Goal: Obtain resource: Obtain resource

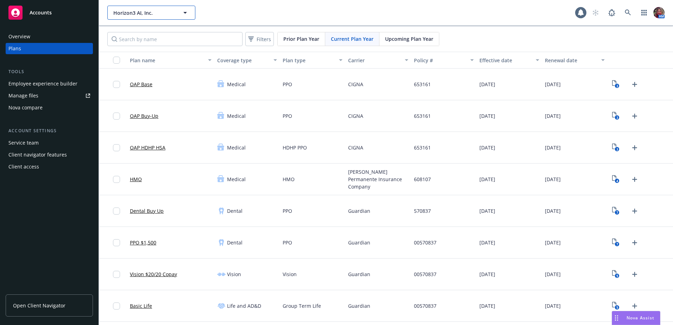
click at [128, 16] on span "Horizon3 AI, Inc." at bounding box center [143, 12] width 61 height 7
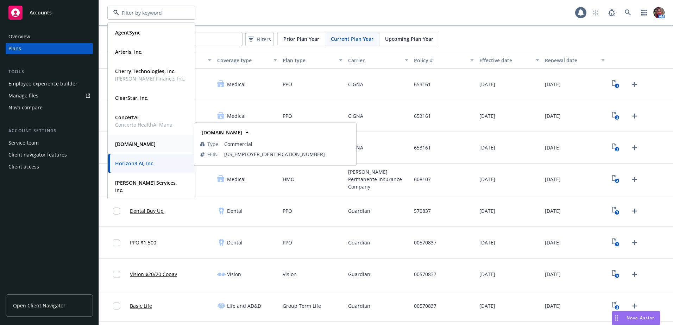
click at [121, 144] on strong "[DOMAIN_NAME]" at bounding box center [135, 144] width 40 height 7
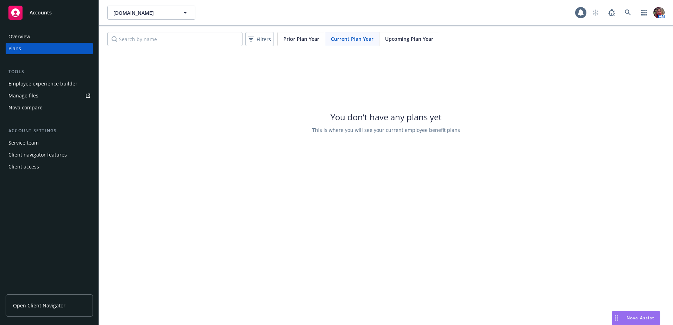
click at [48, 83] on div "Employee experience builder" at bounding box center [42, 83] width 69 height 11
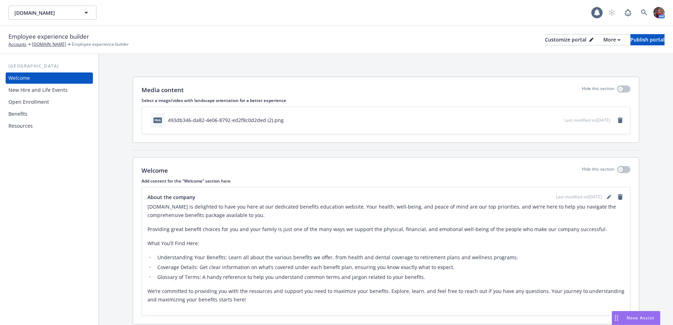
click at [25, 116] on div "Benefits" at bounding box center [17, 113] width 19 height 11
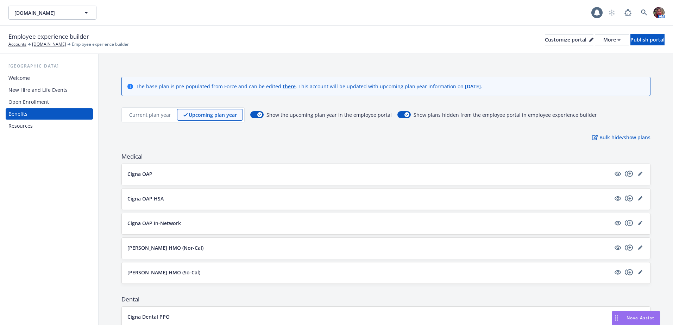
click at [36, 89] on div "New Hire and Life Events" at bounding box center [37, 89] width 59 height 11
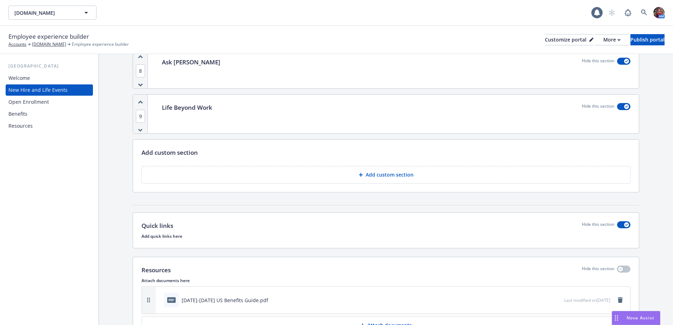
scroll to position [791, 0]
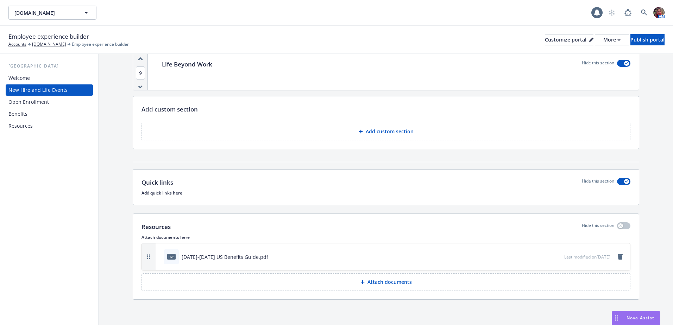
click at [21, 127] on div "Resources" at bounding box center [20, 125] width 24 height 11
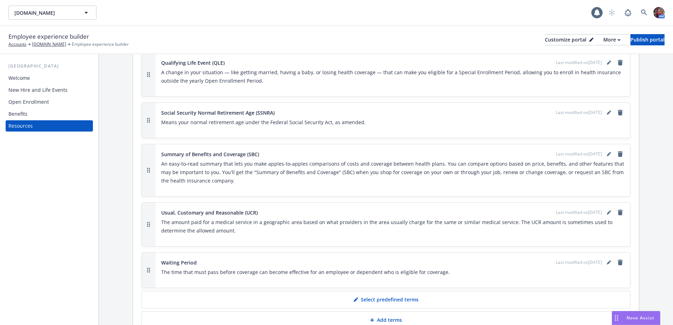
scroll to position [1529, 0]
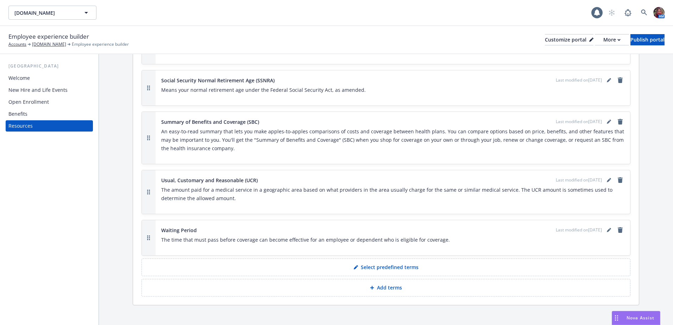
click at [26, 76] on div "Welcome" at bounding box center [18, 77] width 21 height 11
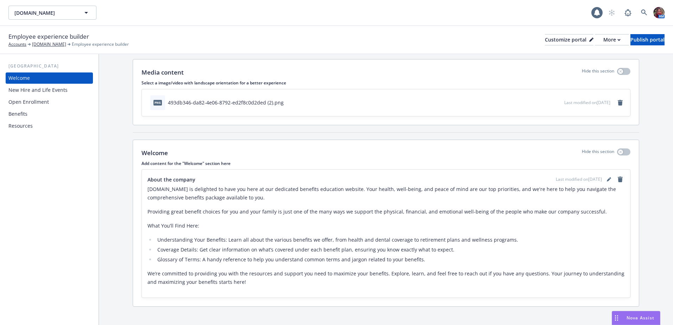
scroll to position [25, 0]
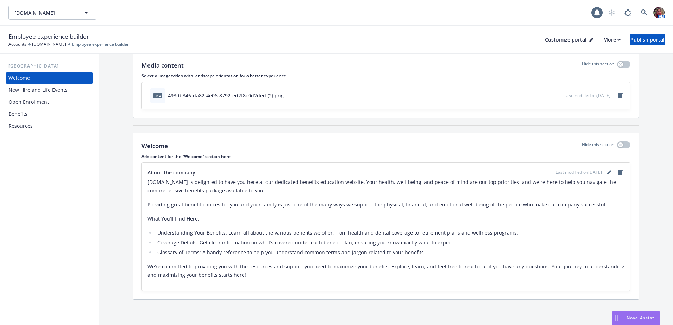
click at [38, 91] on div "New Hire and Life Events" at bounding box center [37, 89] width 59 height 11
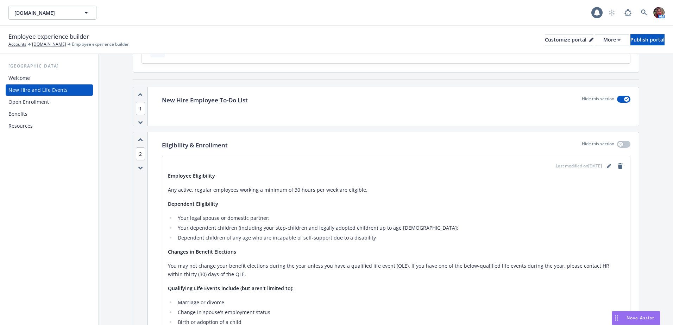
scroll to position [176, 0]
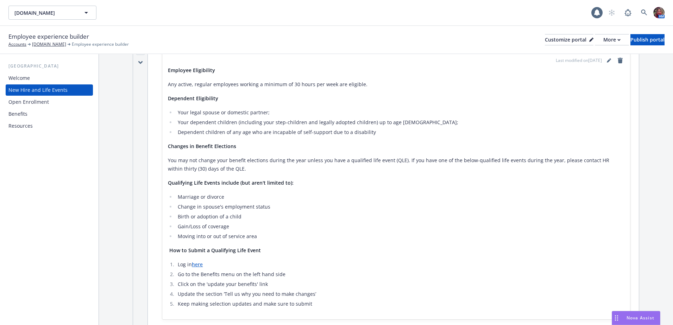
click at [43, 102] on div "Open Enrollment" at bounding box center [28, 101] width 40 height 11
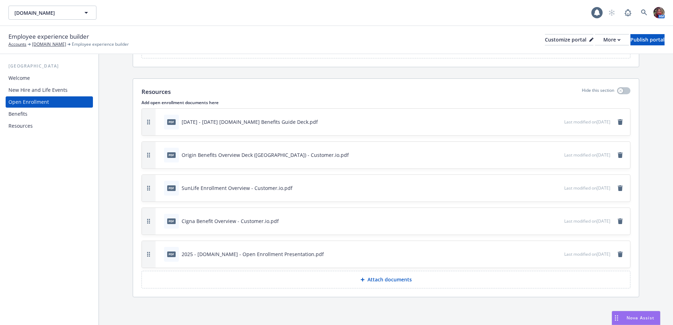
scroll to position [1093, 0]
click at [554, 254] on icon "preview file" at bounding box center [557, 253] width 6 height 5
click at [554, 221] on icon "preview file" at bounding box center [557, 220] width 6 height 5
click at [554, 188] on icon "preview file" at bounding box center [557, 187] width 6 height 5
click at [554, 156] on icon "preview file" at bounding box center [557, 154] width 6 height 5
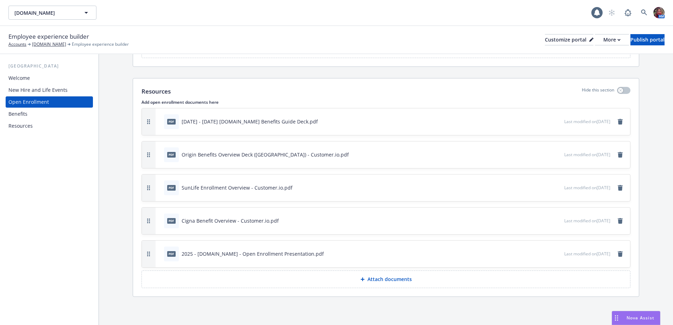
click at [554, 123] on icon "preview file" at bounding box center [557, 121] width 6 height 5
click at [617, 122] on icon "remove" at bounding box center [619, 122] width 5 height 6
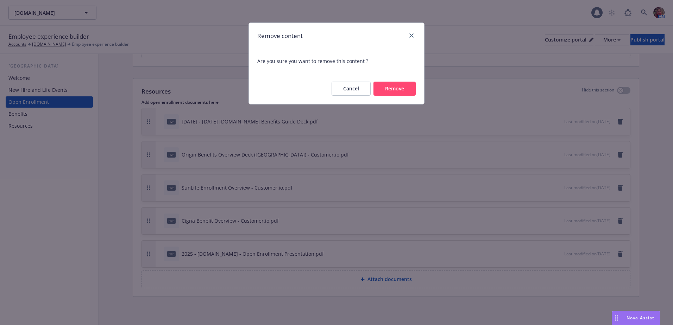
click at [405, 90] on button "Remove" at bounding box center [394, 89] width 42 height 14
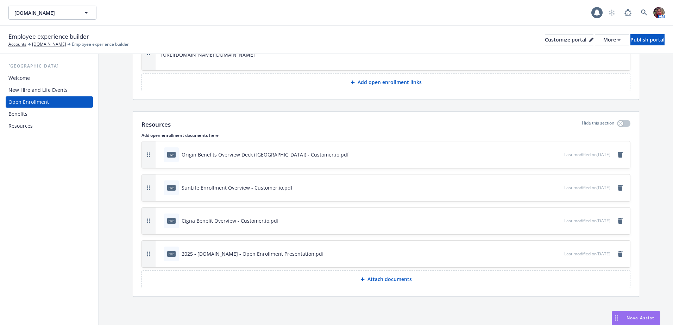
click at [389, 282] on p "Attach documents" at bounding box center [389, 279] width 44 height 7
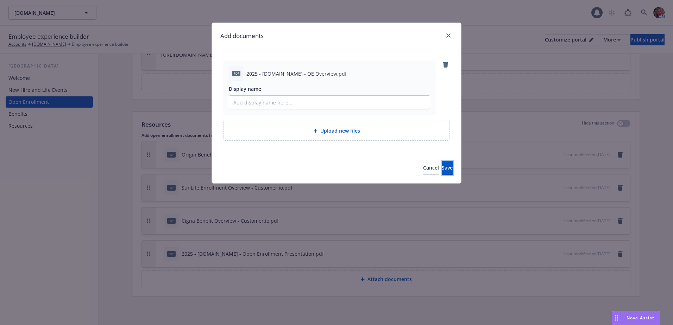
click at [442, 167] on button "Save" at bounding box center [447, 168] width 11 height 14
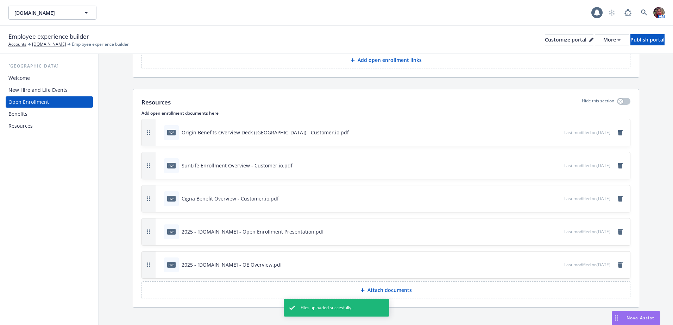
scroll to position [1093, 0]
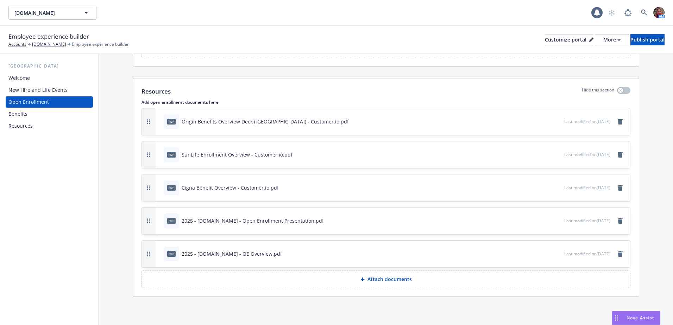
click at [37, 92] on div "New Hire and Life Events" at bounding box center [37, 89] width 59 height 11
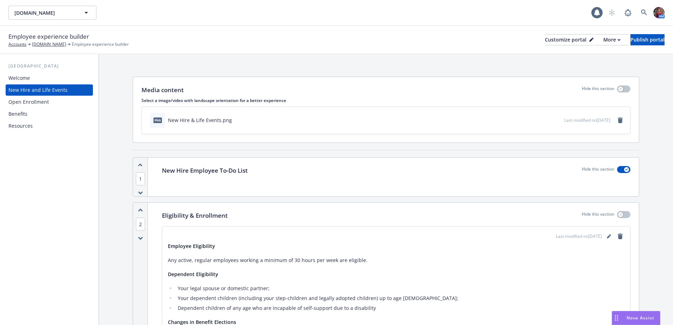
click at [59, 79] on div "Welcome" at bounding box center [49, 77] width 82 height 11
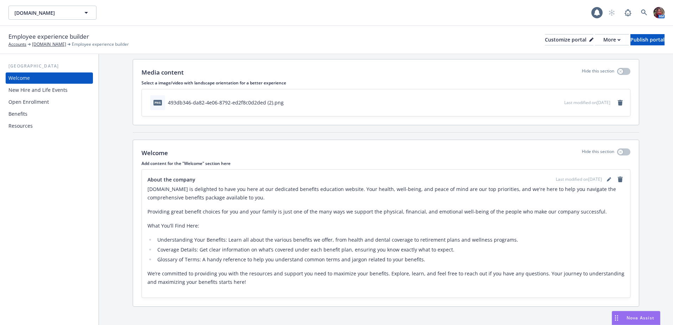
scroll to position [25, 0]
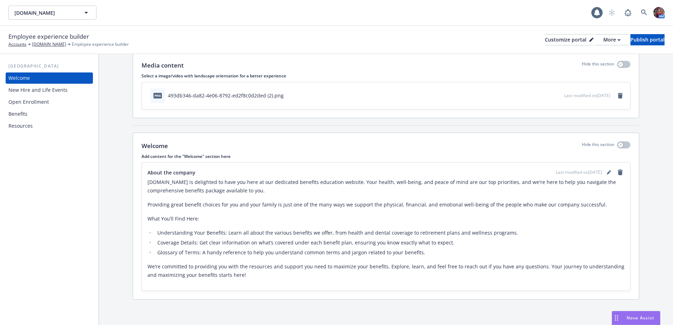
click at [42, 92] on div "New Hire and Life Events" at bounding box center [37, 89] width 59 height 11
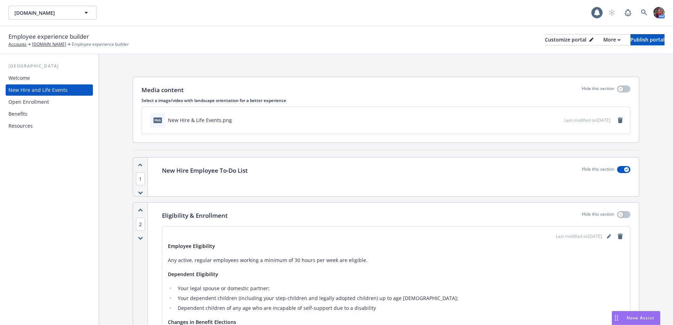
click at [44, 102] on div "Open Enrollment" at bounding box center [28, 101] width 40 height 11
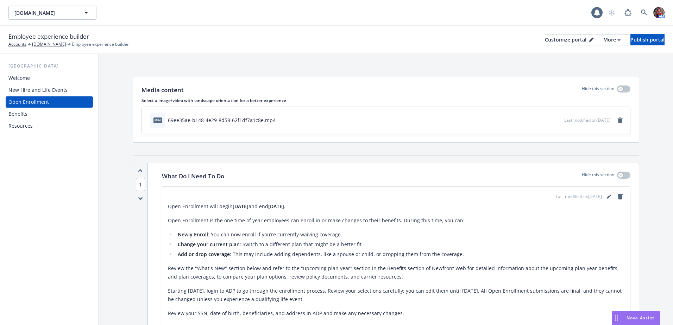
click at [41, 114] on div "Benefits" at bounding box center [49, 113] width 82 height 11
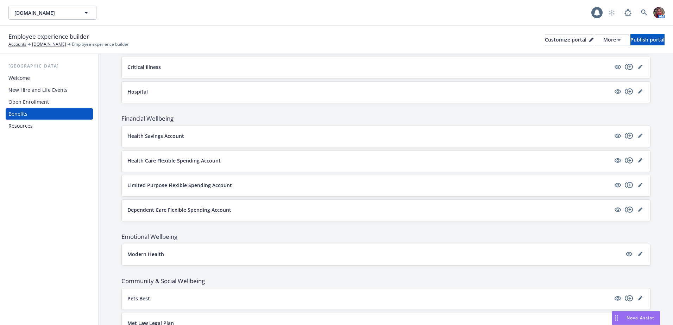
scroll to position [648, 0]
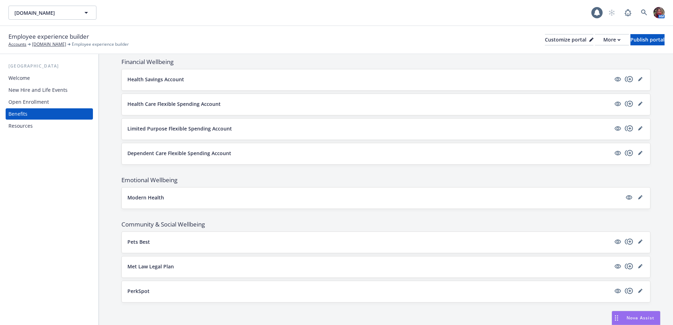
click at [146, 198] on p "Modern Health" at bounding box center [145, 197] width 37 height 7
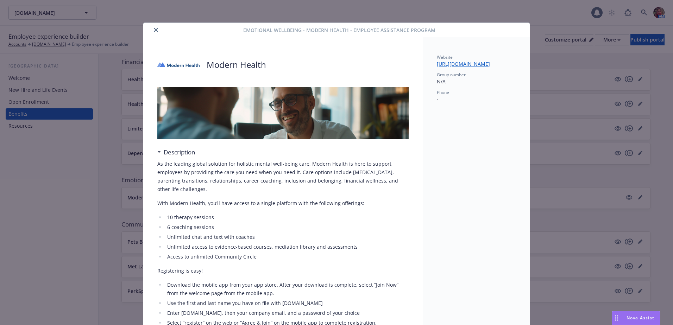
click at [154, 30] on icon "close" at bounding box center [156, 30] width 4 height 4
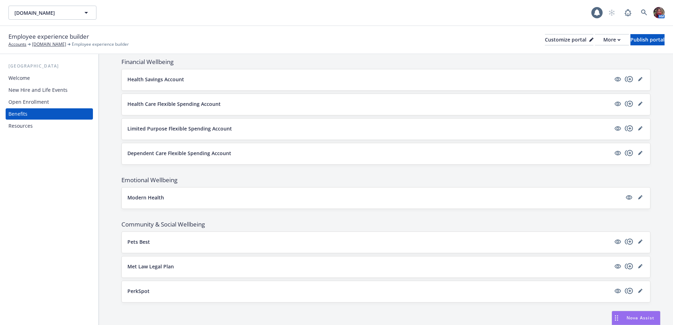
click at [138, 245] on p "Pets Best" at bounding box center [138, 241] width 23 height 7
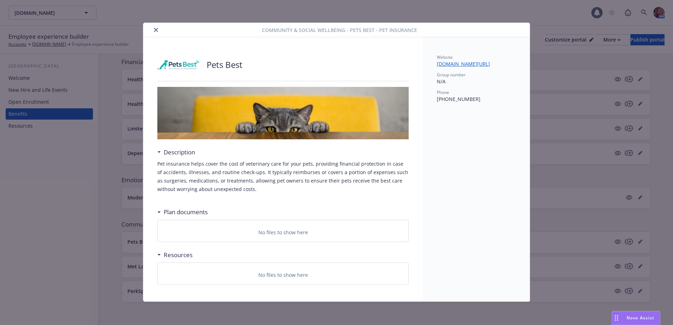
click at [156, 30] on icon "close" at bounding box center [156, 30] width 4 height 4
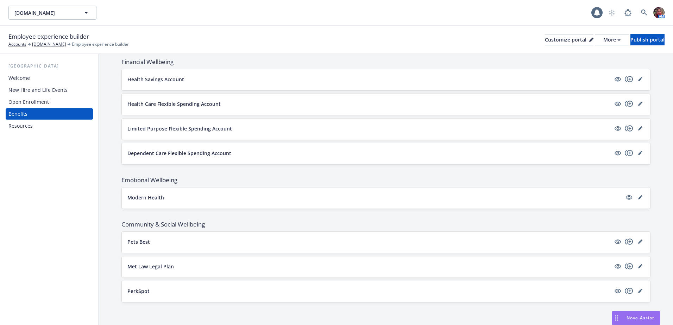
click at [140, 266] on p "Met Law Legal Plan" at bounding box center [150, 266] width 46 height 7
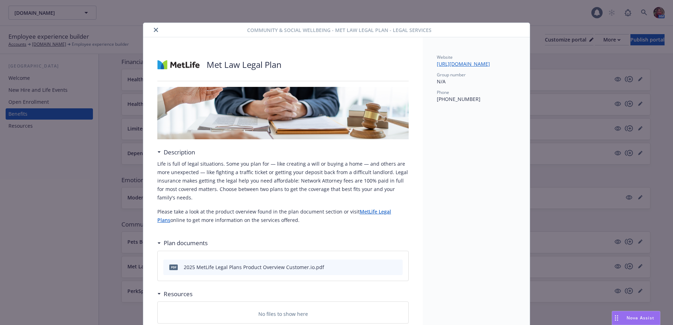
click at [154, 28] on icon "close" at bounding box center [156, 30] width 4 height 4
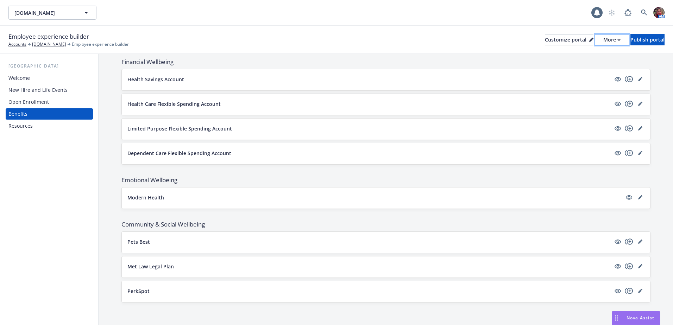
click at [603, 43] on div "More" at bounding box center [611, 39] width 17 height 11
click at [586, 70] on link "Copy portal link" at bounding box center [574, 70] width 64 height 14
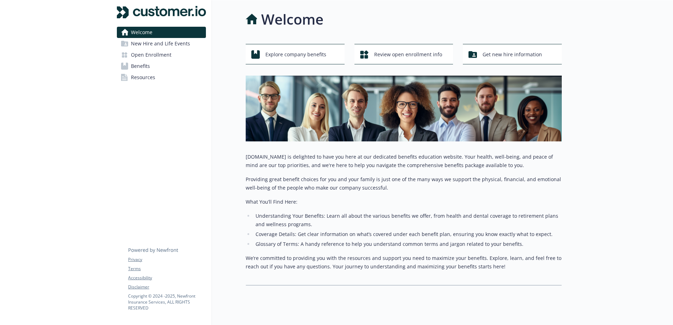
click at [172, 48] on span "New Hire and Life Events" at bounding box center [160, 43] width 59 height 11
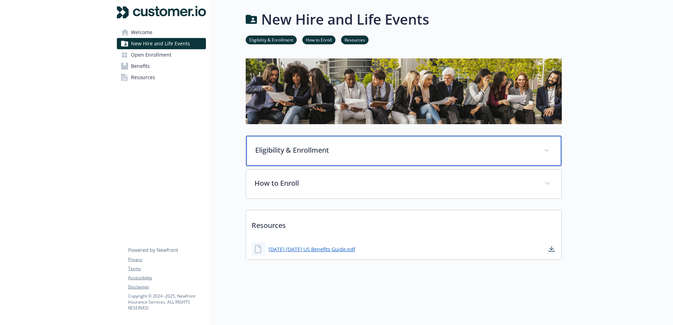
click at [289, 159] on div "Eligibility & Enrollment" at bounding box center [403, 151] width 315 height 30
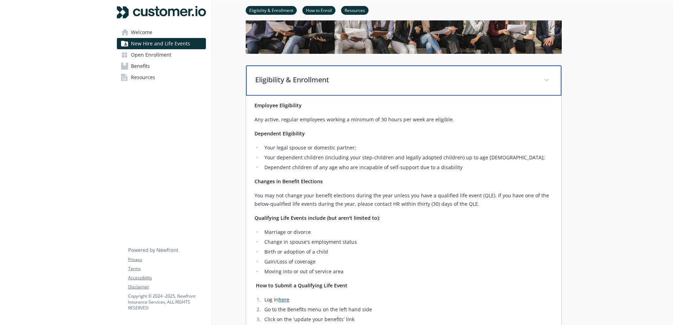
click at [290, 88] on div "Eligibility & Enrollment" at bounding box center [403, 80] width 315 height 30
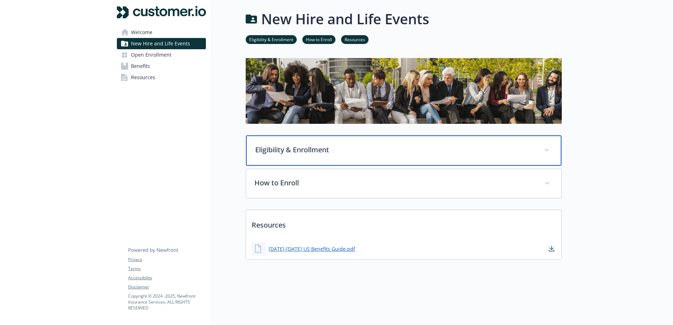
scroll to position [6, 0]
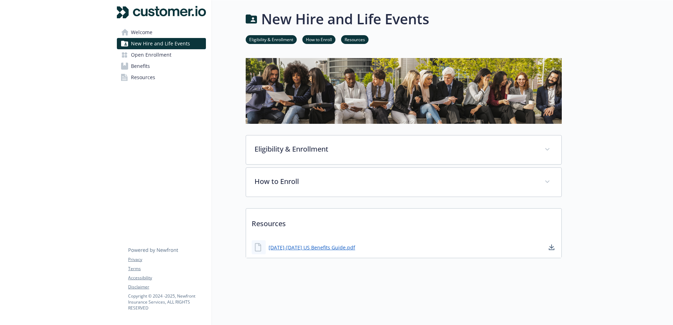
click at [154, 54] on span "Open Enrollment" at bounding box center [151, 54] width 40 height 11
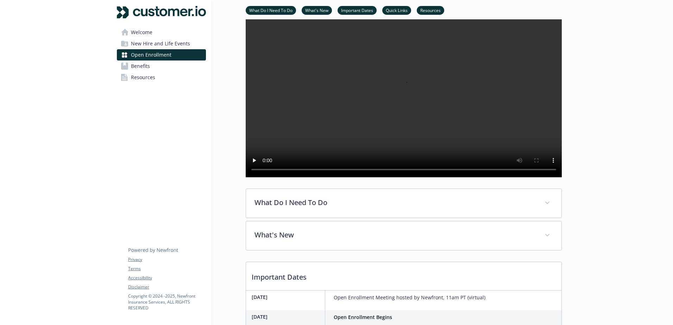
scroll to position [111, 0]
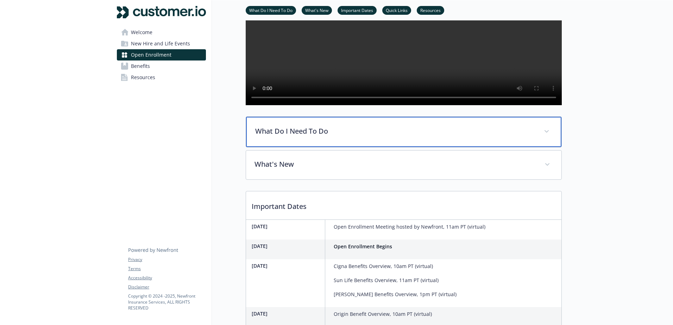
click at [332, 147] on div "What Do I Need To Do" at bounding box center [403, 132] width 315 height 30
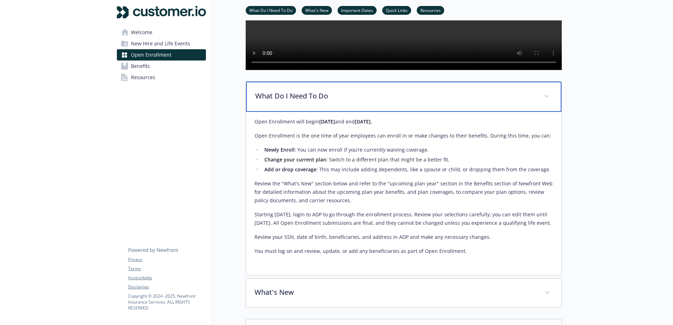
scroll to position [182, 0]
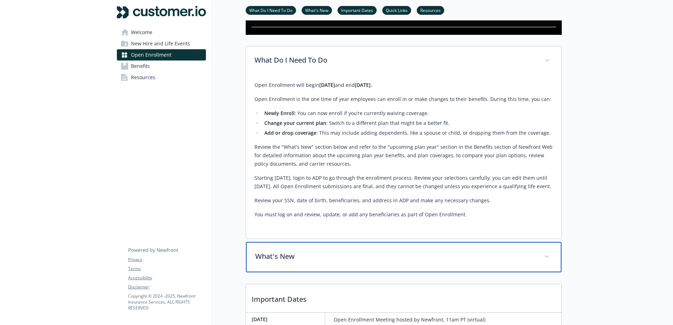
click at [329, 262] on p "What's New" at bounding box center [395, 256] width 280 height 11
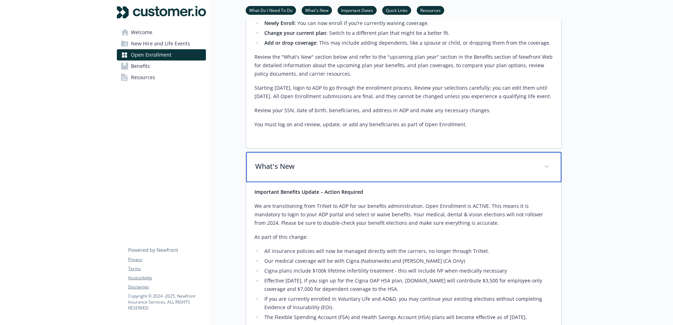
scroll to position [393, 0]
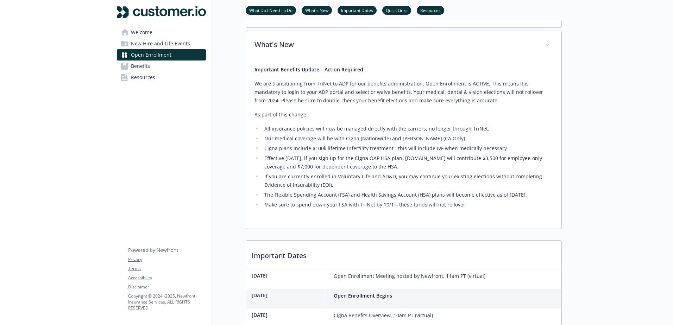
click at [157, 65] on link "Benefits" at bounding box center [161, 66] width 89 height 11
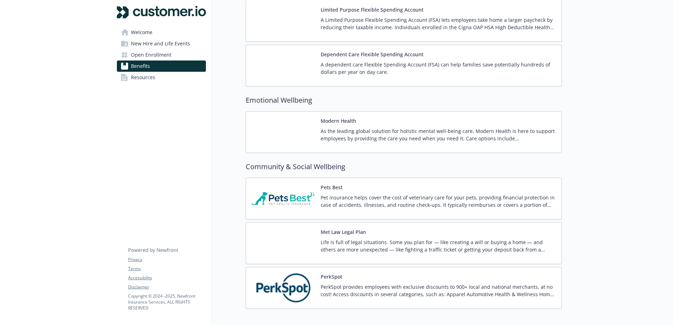
scroll to position [956, 0]
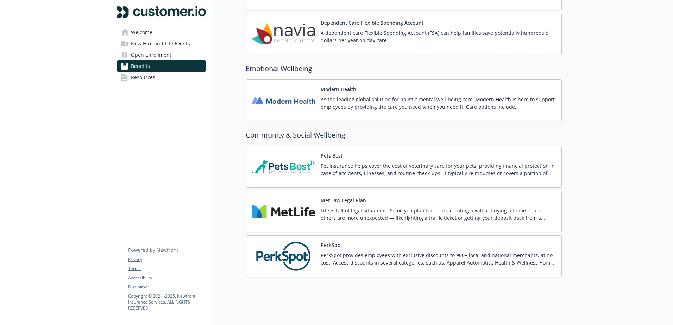
click at [179, 78] on link "Resources" at bounding box center [161, 77] width 89 height 11
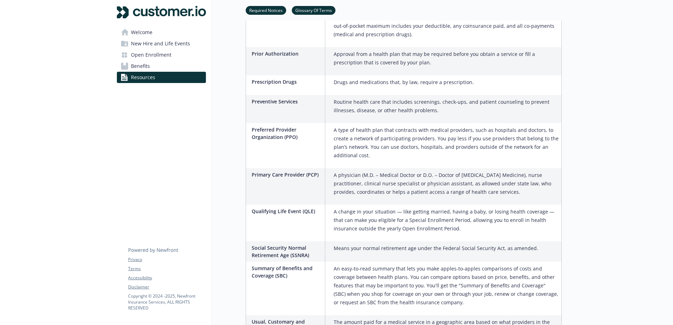
scroll to position [951, 0]
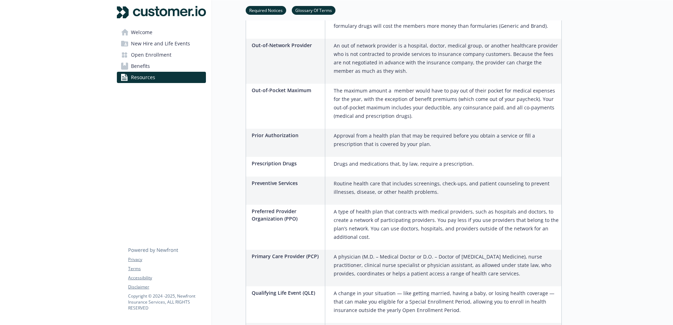
click at [151, 63] on link "Benefits" at bounding box center [161, 66] width 89 height 11
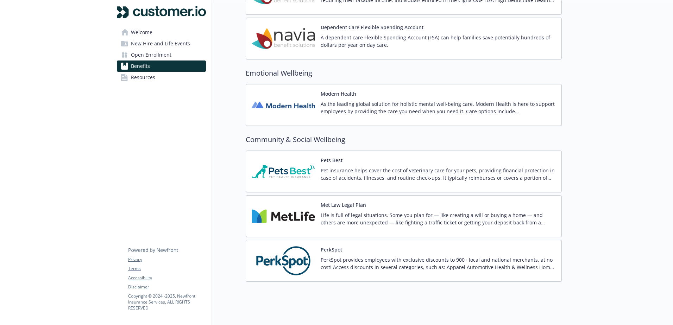
click at [156, 53] on span "Open Enrollment" at bounding box center [151, 54] width 40 height 11
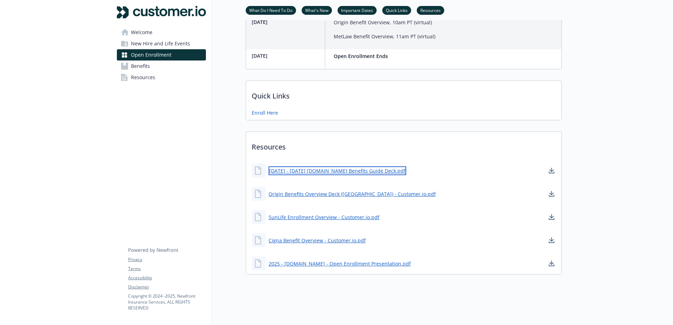
click at [325, 166] on link "[DATE] - [DATE] [DOMAIN_NAME] Benefits Guide Deck.pdf" at bounding box center [337, 170] width 138 height 9
